Goal: Entertainment & Leisure: Consume media (video, audio)

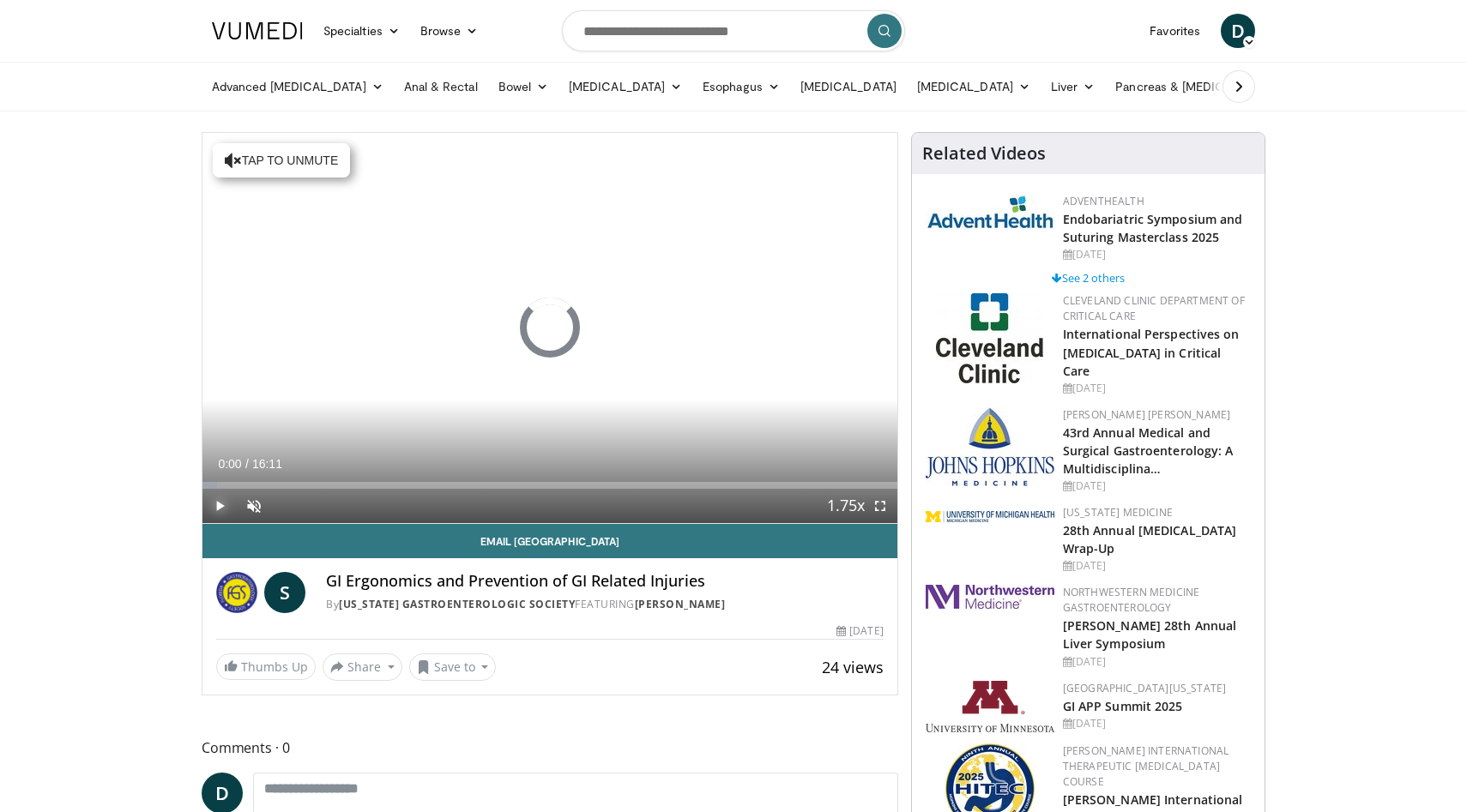
click at [219, 508] on span "Video Player" at bounding box center [219, 506] width 34 height 34
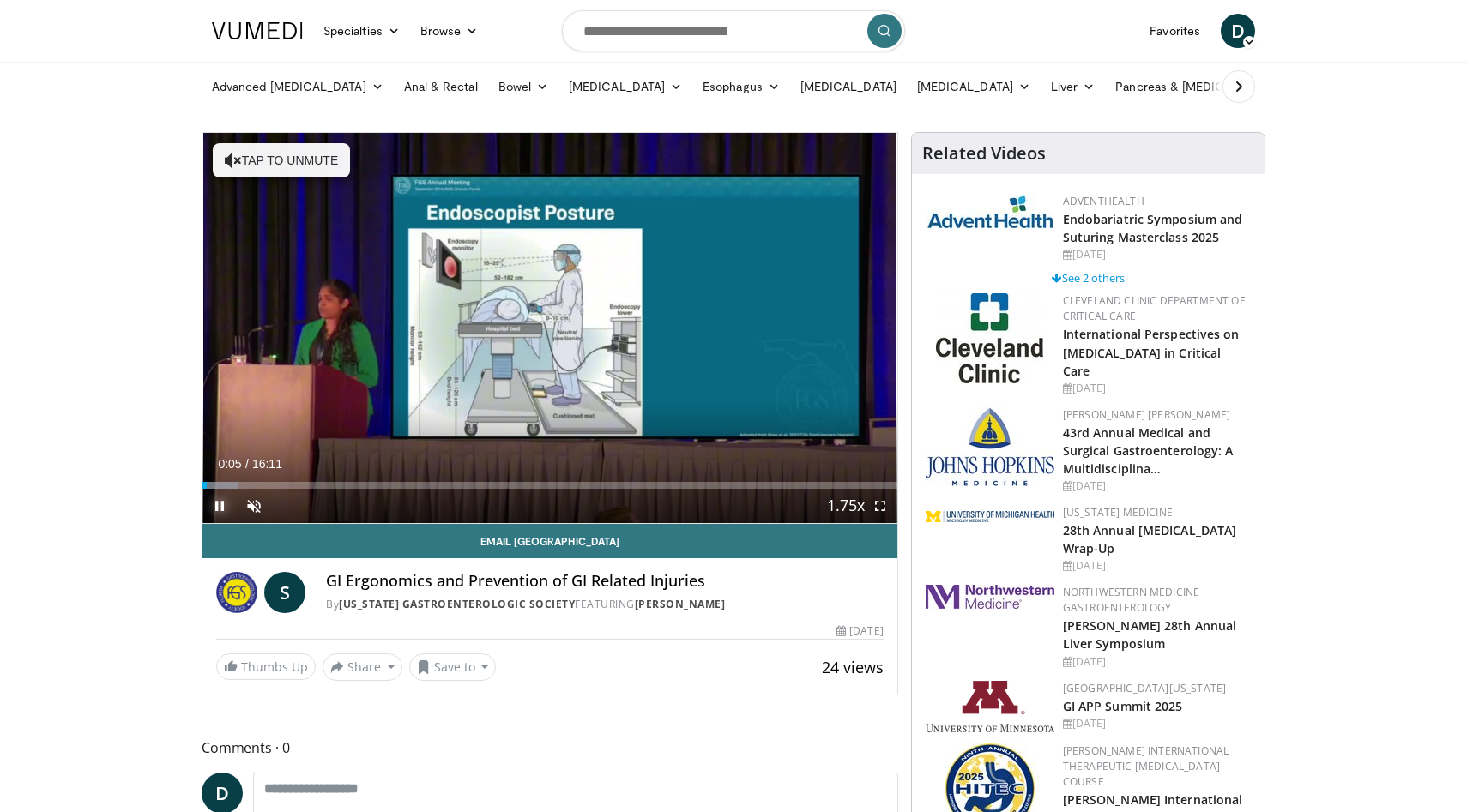
click at [218, 511] on span "Video Player" at bounding box center [219, 506] width 34 height 34
